Goal: Information Seeking & Learning: Learn about a topic

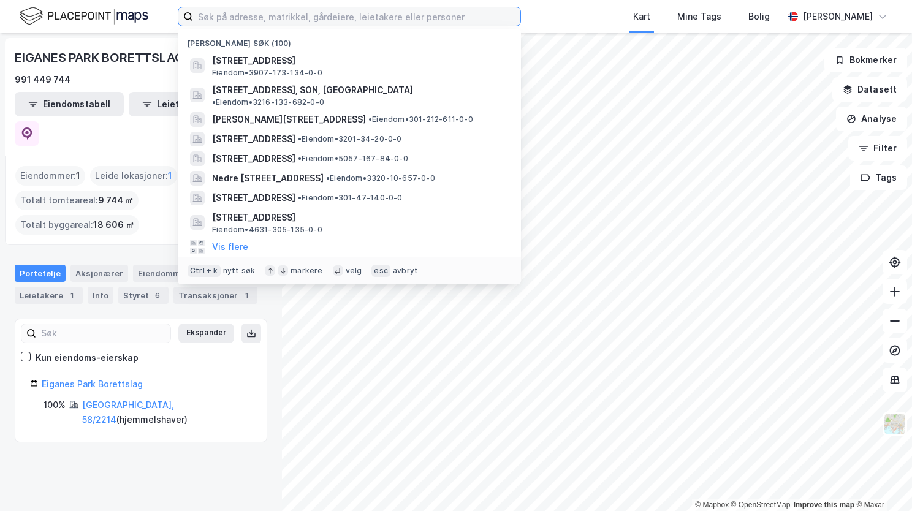
click at [223, 13] on input at bounding box center [356, 16] width 327 height 18
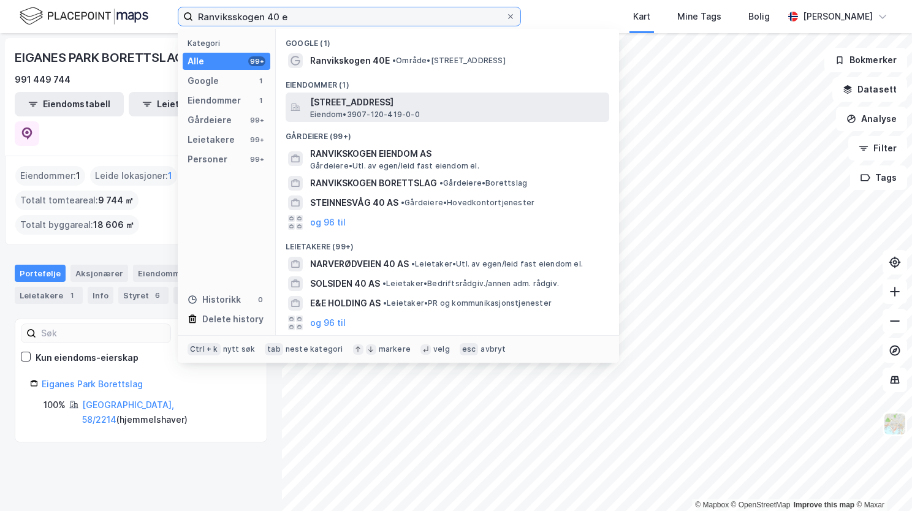
type input "Ranviksskogen 40 e"
click at [427, 102] on span "[STREET_ADDRESS]" at bounding box center [457, 102] width 294 height 15
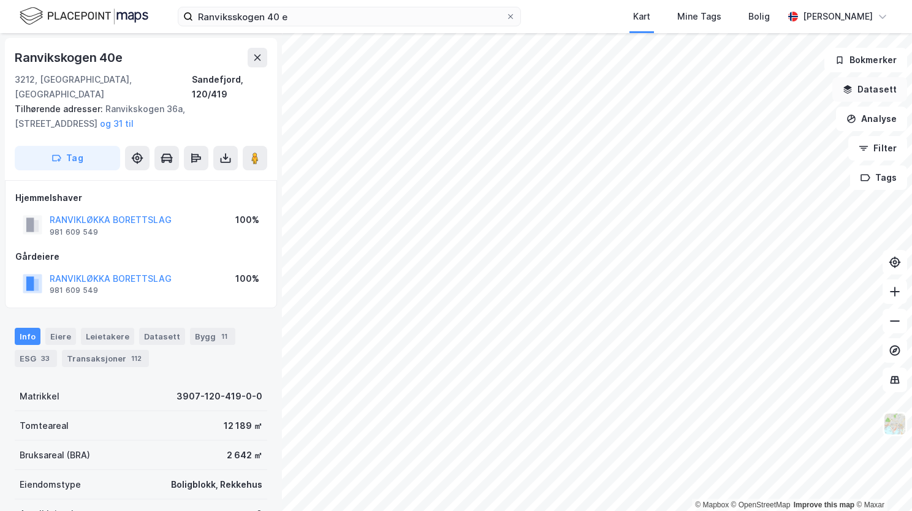
click at [862, 96] on button "Datasett" at bounding box center [869, 89] width 75 height 25
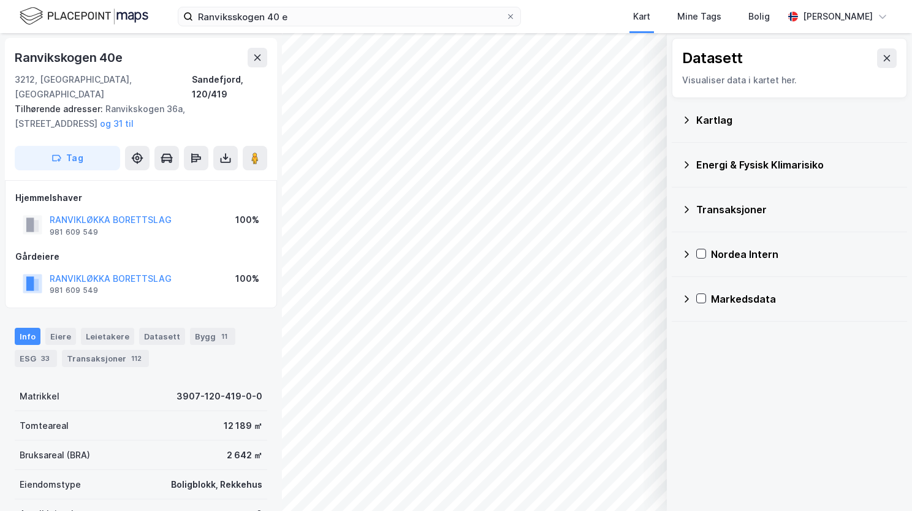
click at [685, 116] on icon at bounding box center [686, 119] width 4 height 7
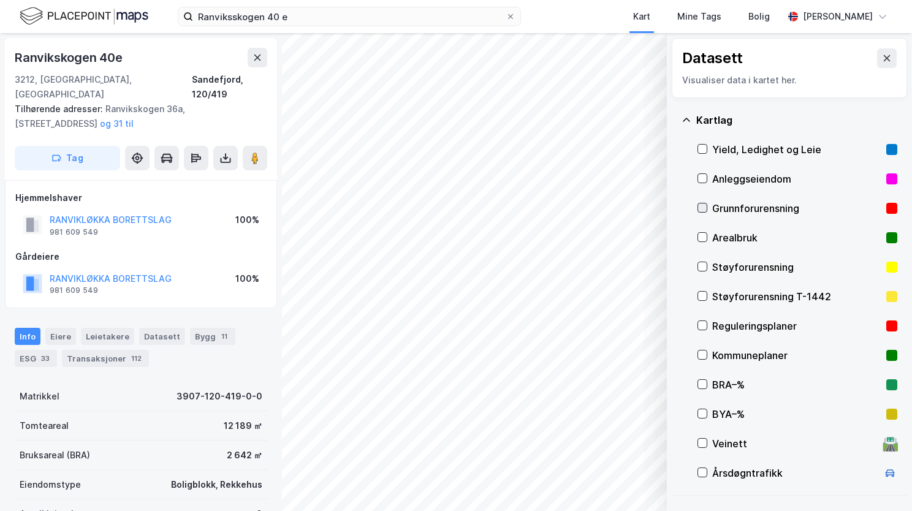
click at [703, 212] on div at bounding box center [702, 208] width 10 height 10
click at [689, 116] on icon at bounding box center [686, 120] width 10 height 10
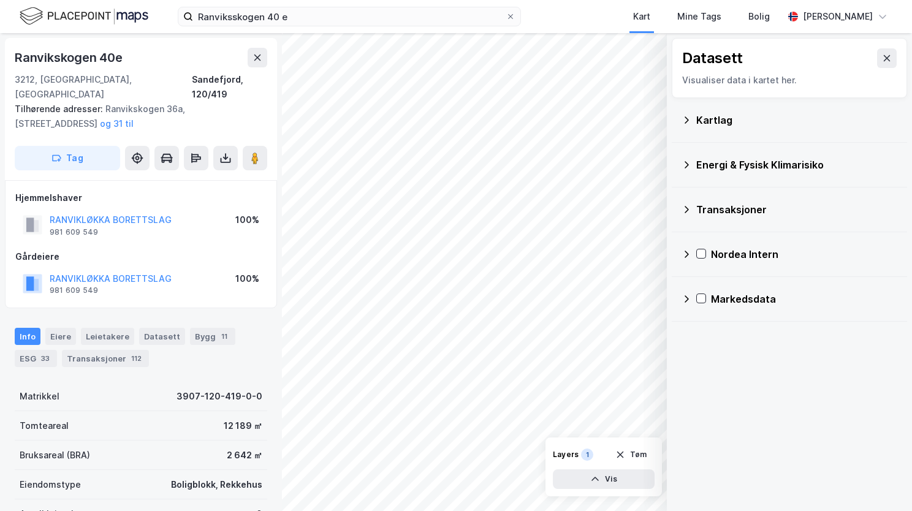
click at [689, 164] on icon at bounding box center [686, 165] width 10 height 10
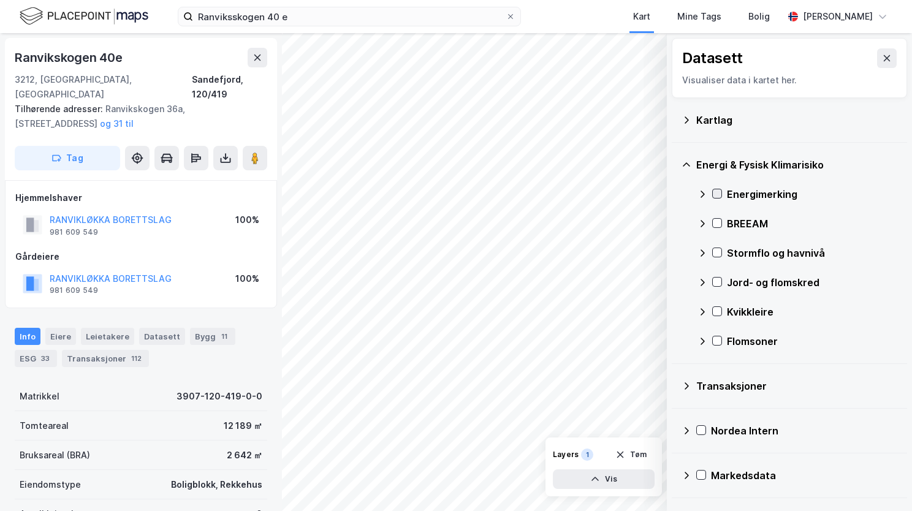
click at [717, 194] on icon at bounding box center [717, 194] width 7 height 4
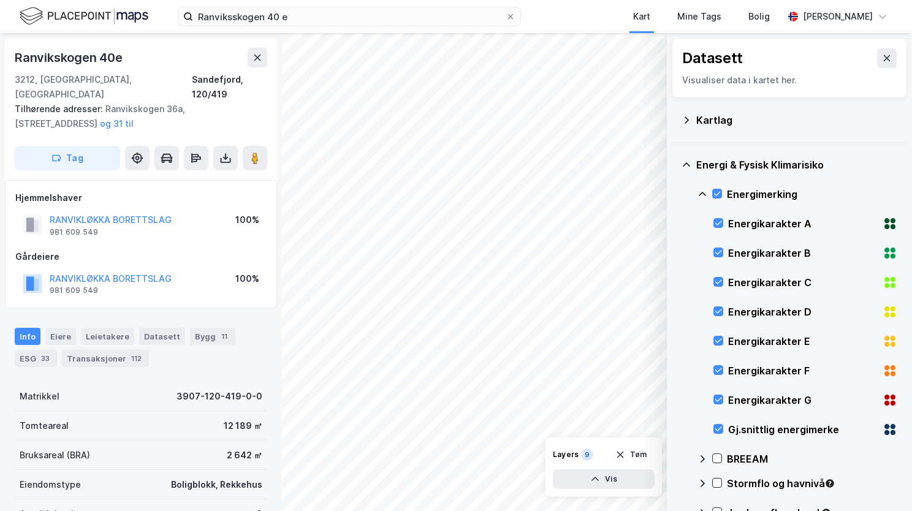
click at [686, 163] on icon at bounding box center [685, 164] width 7 height 4
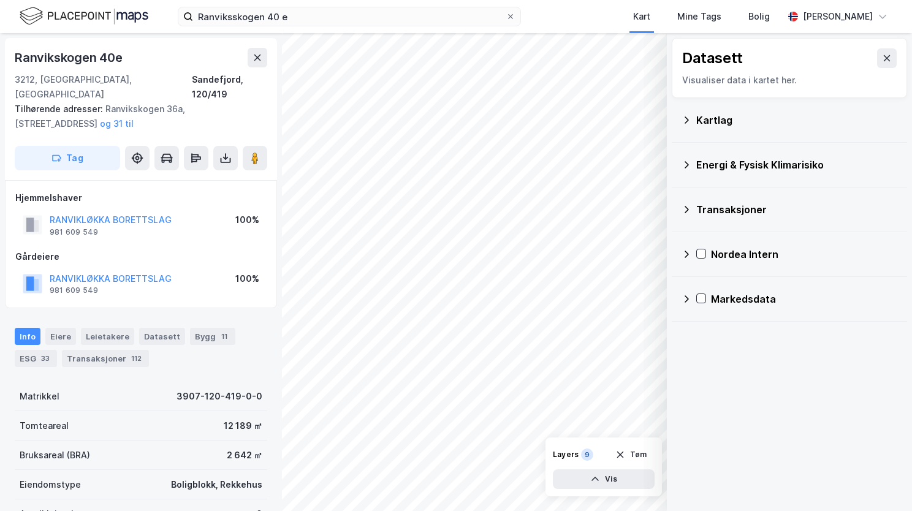
click at [686, 163] on icon at bounding box center [686, 164] width 4 height 7
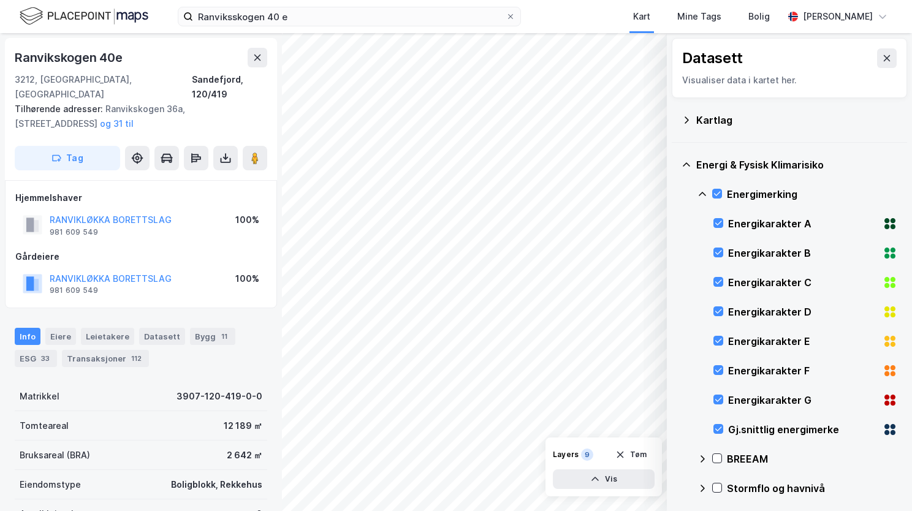
click at [706, 191] on icon at bounding box center [702, 194] width 10 height 10
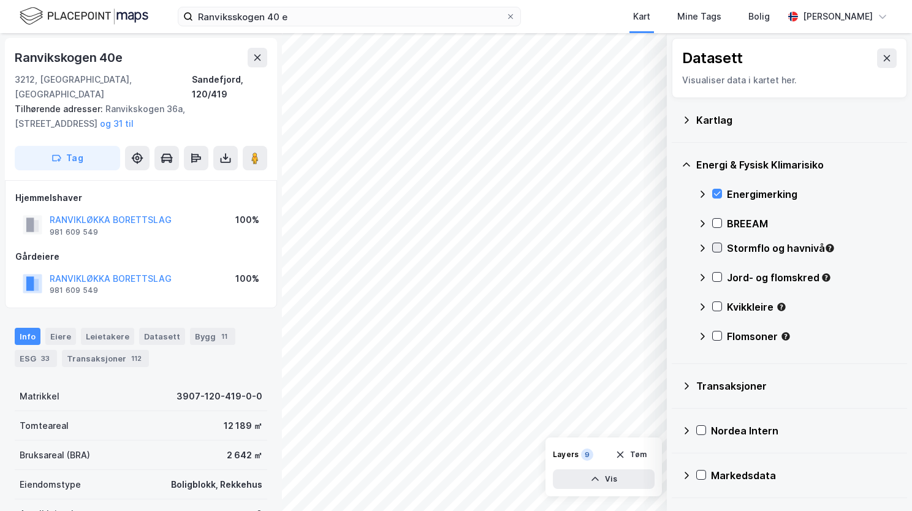
click at [717, 246] on icon at bounding box center [717, 247] width 9 height 9
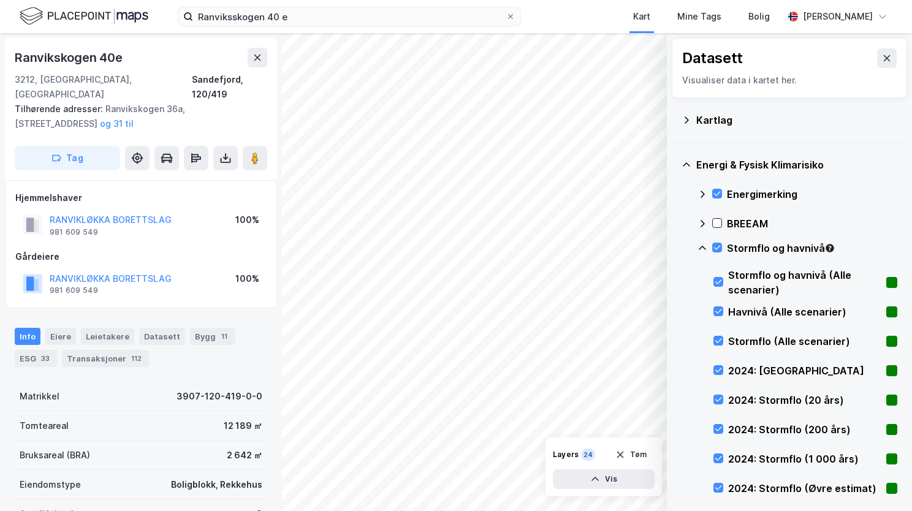
click at [701, 246] on icon at bounding box center [702, 248] width 10 height 10
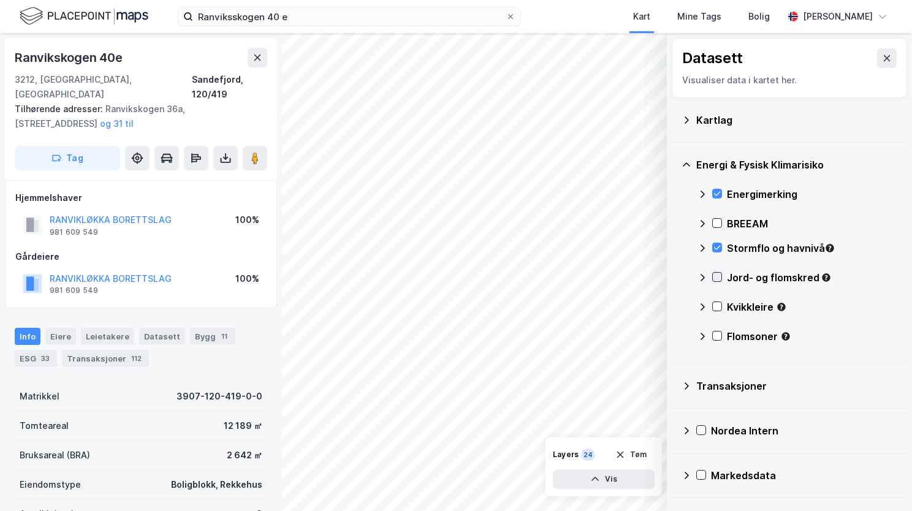
click at [714, 277] on icon at bounding box center [717, 277] width 7 height 4
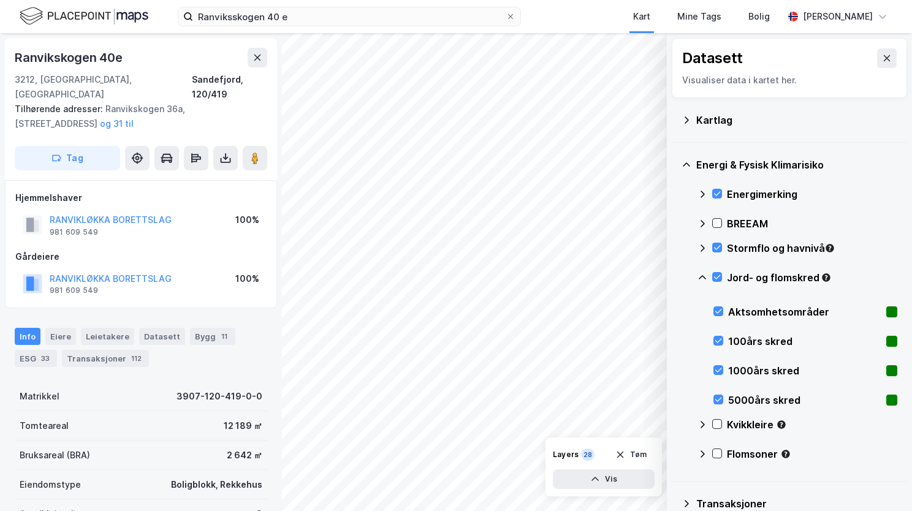
click at [703, 273] on icon at bounding box center [702, 278] width 10 height 10
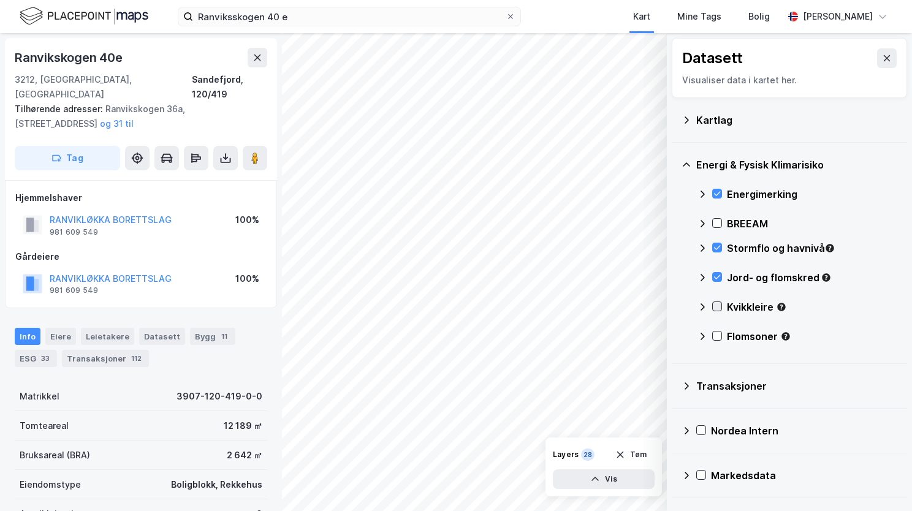
click at [716, 311] on div at bounding box center [717, 306] width 10 height 10
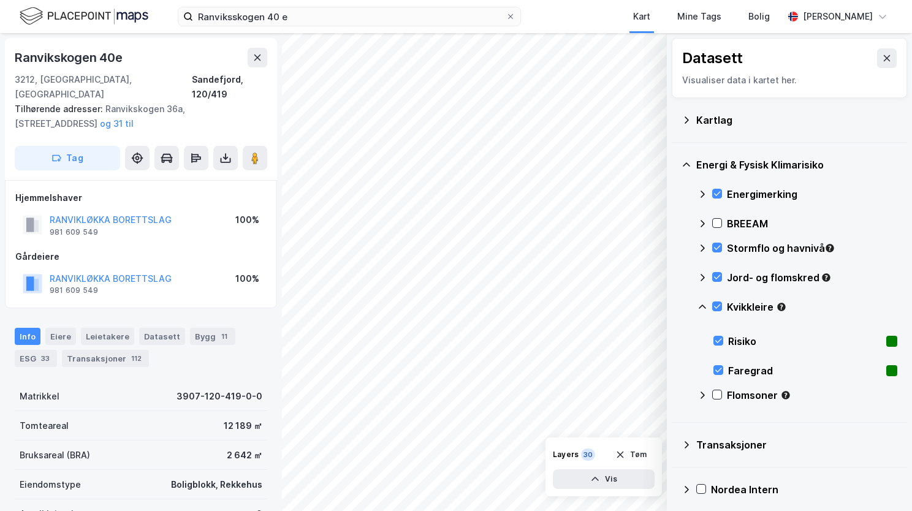
click at [700, 303] on icon at bounding box center [702, 307] width 10 height 10
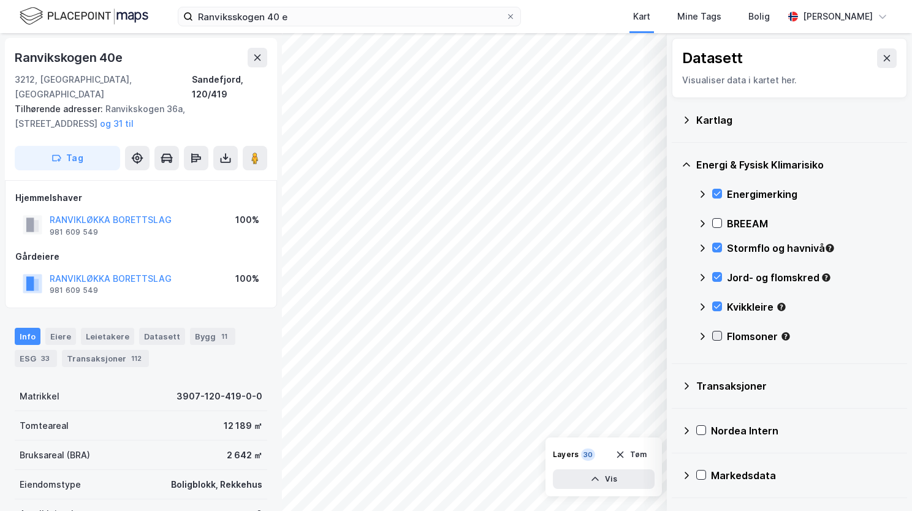
click at [718, 338] on icon at bounding box center [717, 335] width 9 height 9
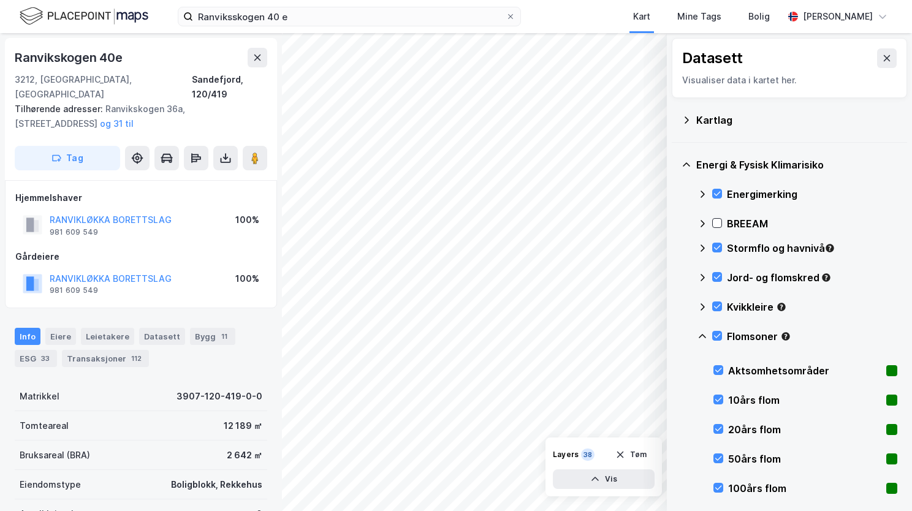
click at [703, 331] on icon at bounding box center [702, 336] width 10 height 10
